Goal: Navigation & Orientation: Understand site structure

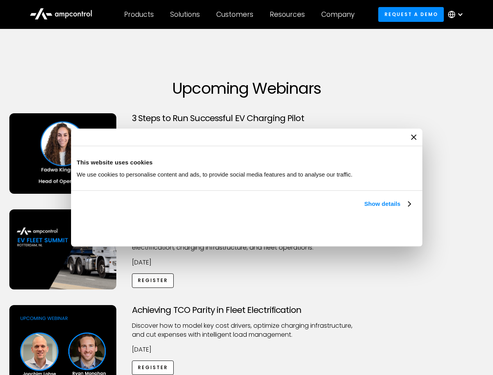
click at [364, 209] on link "Show details" at bounding box center [387, 203] width 46 height 9
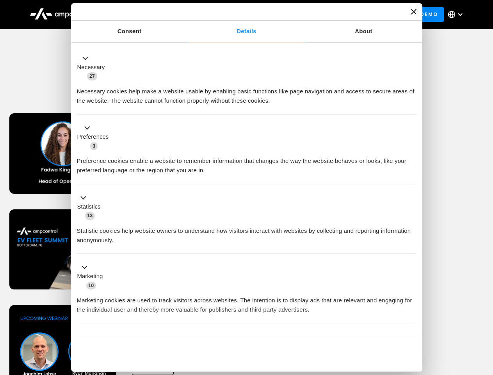
click at [412, 105] on div "Necessary cookies help make a website usable by enabling basic functions like p…" at bounding box center [247, 93] width 340 height 25
click at [485, 315] on div "Achieving TCO Parity in Fleet Electrification Discover how to model key cost dr…" at bounding box center [247, 366] width 491 height 123
click at [240, 14] on div "Customers" at bounding box center [234, 14] width 37 height 9
click at [139, 14] on div "Products" at bounding box center [139, 14] width 30 height 9
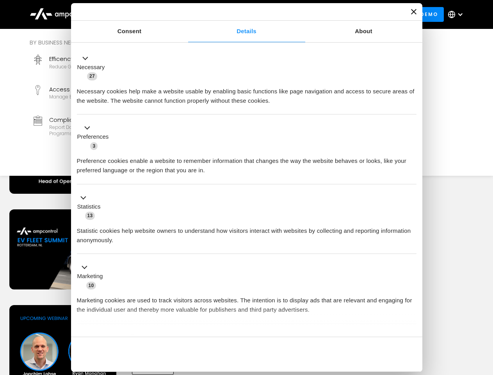
click at [186, 14] on div "Solutions" at bounding box center [185, 14] width 30 height 9
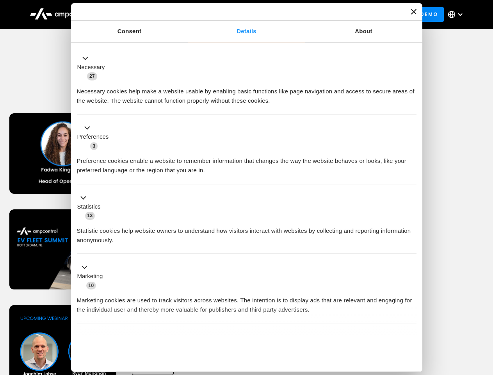
click at [236, 14] on div "Customers" at bounding box center [234, 14] width 37 height 9
click at [289, 14] on div "Resources" at bounding box center [287, 14] width 35 height 9
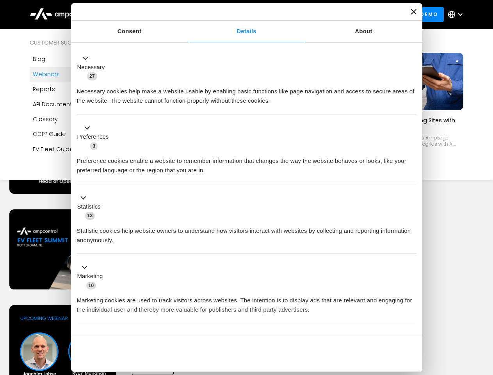
click at [341, 14] on div "Company" at bounding box center [338, 14] width 33 height 9
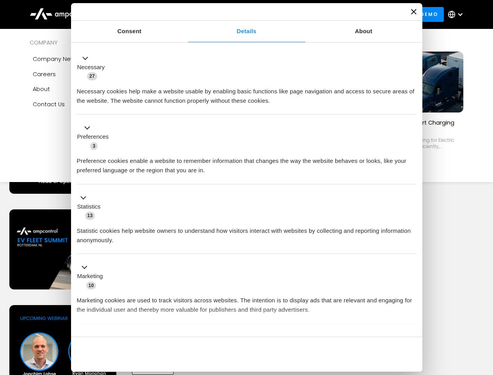
click at [458, 14] on div at bounding box center [460, 14] width 6 height 6
